Goal: Find specific page/section: Find specific page/section

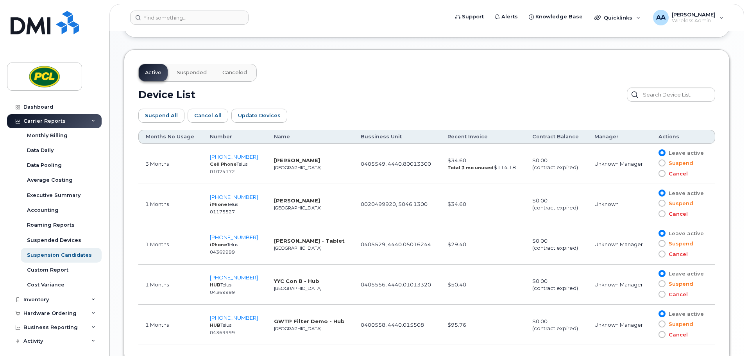
scroll to position [439, 0]
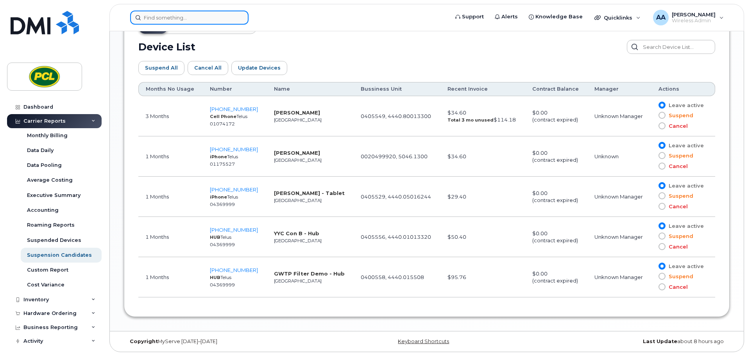
click at [158, 22] on input at bounding box center [189, 18] width 118 height 14
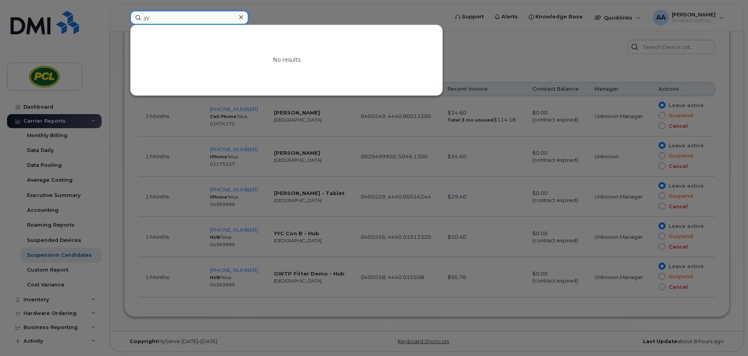
type input "y"
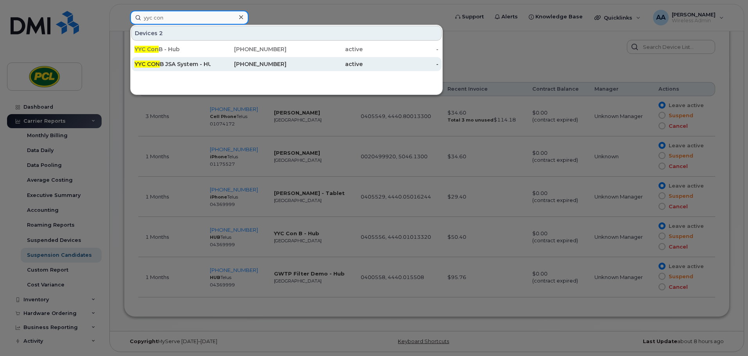
type input "yyc con"
click at [190, 66] on div "YYC CON B JSA System - HUB" at bounding box center [172, 64] width 76 height 8
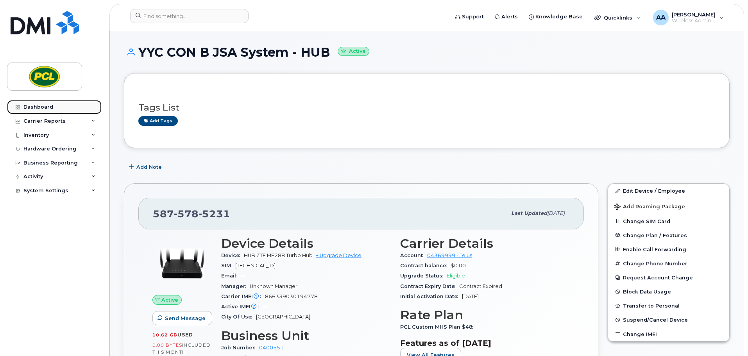
click at [58, 104] on link "Dashboard" at bounding box center [54, 107] width 95 height 14
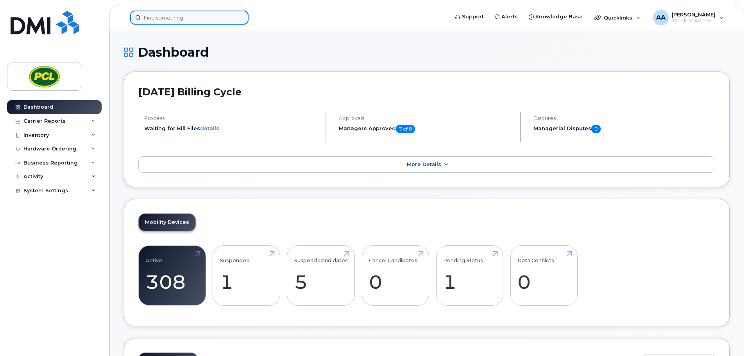
click at [174, 16] on input at bounding box center [189, 18] width 118 height 14
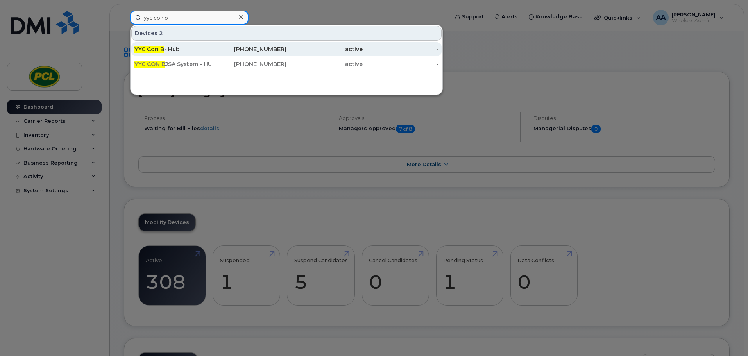
type input "yyc con b"
click at [158, 49] on span "YYC Con B" at bounding box center [149, 49] width 30 height 7
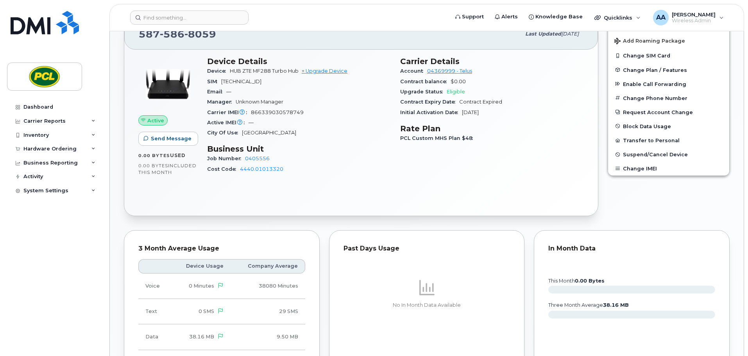
scroll to position [156, 0]
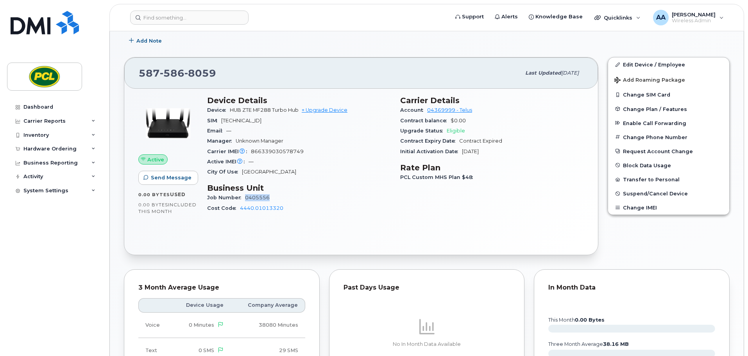
drag, startPoint x: 274, startPoint y: 199, endPoint x: 247, endPoint y: 200, distance: 27.0
click at [247, 200] on div "Job Number 0405556" at bounding box center [299, 198] width 184 height 10
copy link "0405556"
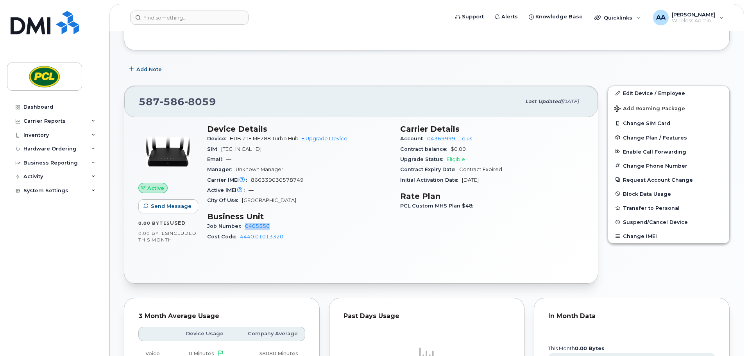
scroll to position [0, 0]
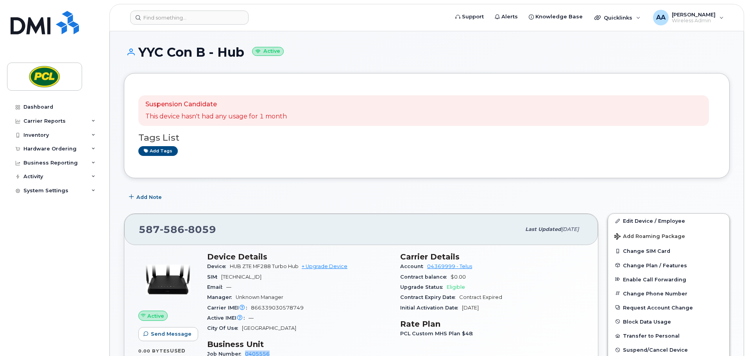
drag, startPoint x: 245, startPoint y: 53, endPoint x: 143, endPoint y: 56, distance: 102.1
click at [143, 56] on h1 "YYC Con B - Hub Active" at bounding box center [427, 52] width 606 height 14
copy h1 "YYC Con B - Hub"
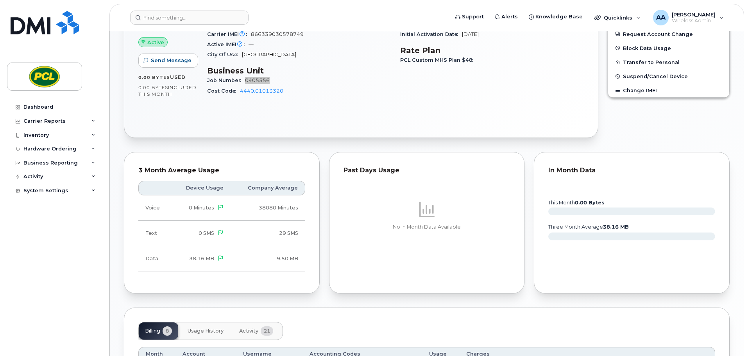
scroll to position [430, 0]
